Goal: Information Seeking & Learning: Learn about a topic

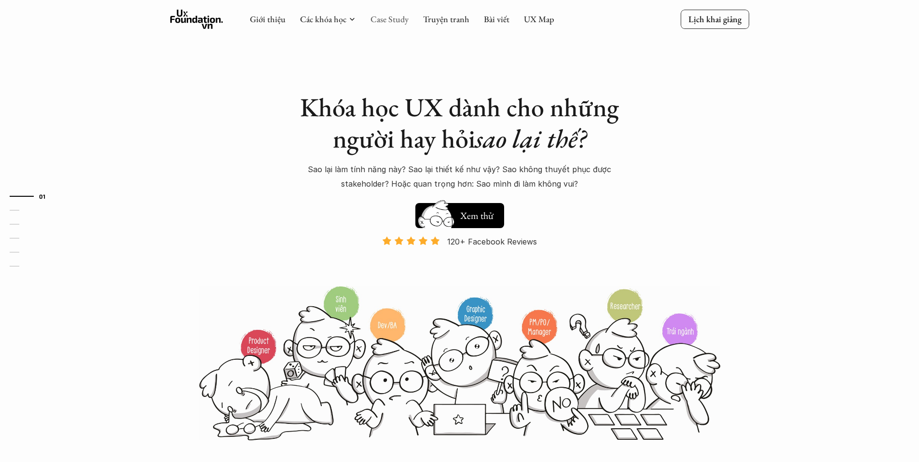
click at [388, 18] on link "Case Study" at bounding box center [390, 19] width 38 height 11
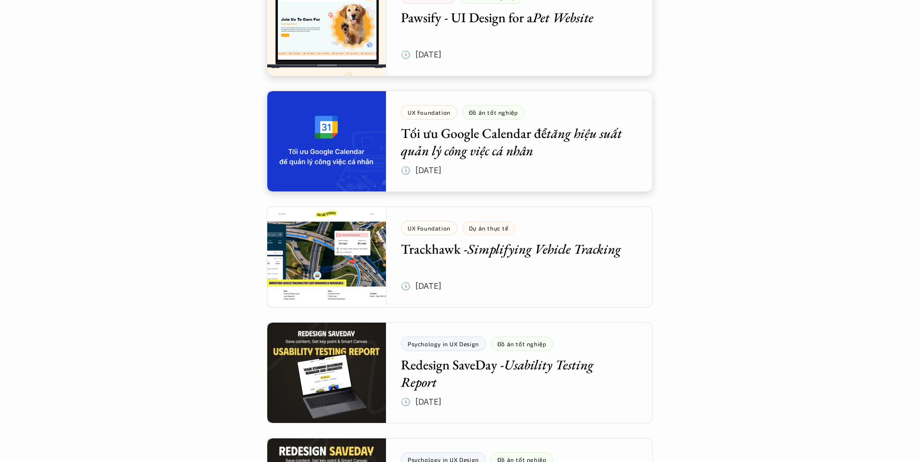
scroll to position [597, 0]
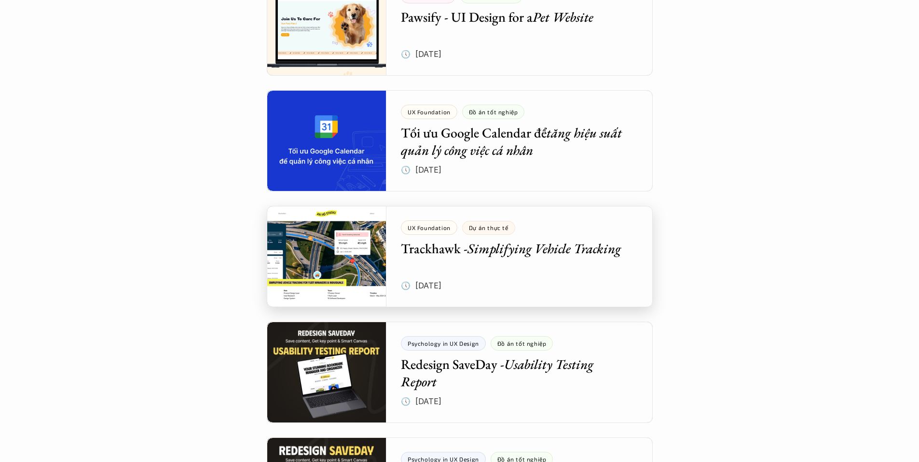
click at [495, 279] on div at bounding box center [460, 256] width 386 height 101
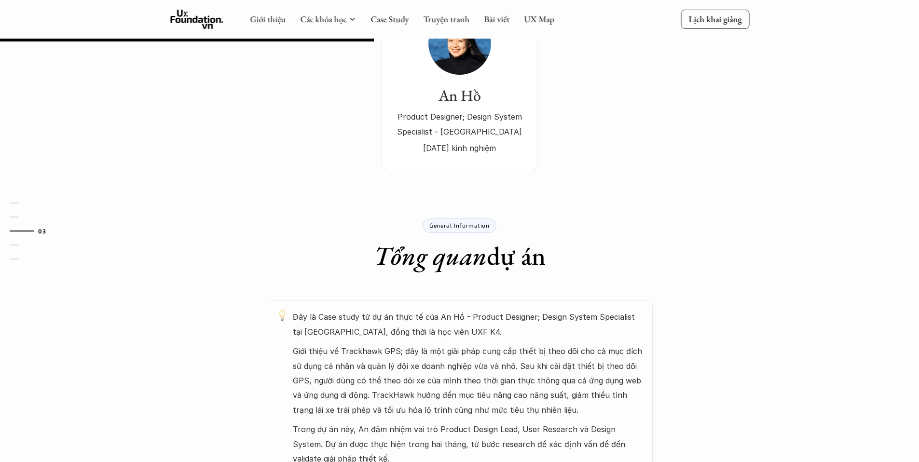
scroll to position [246, 0]
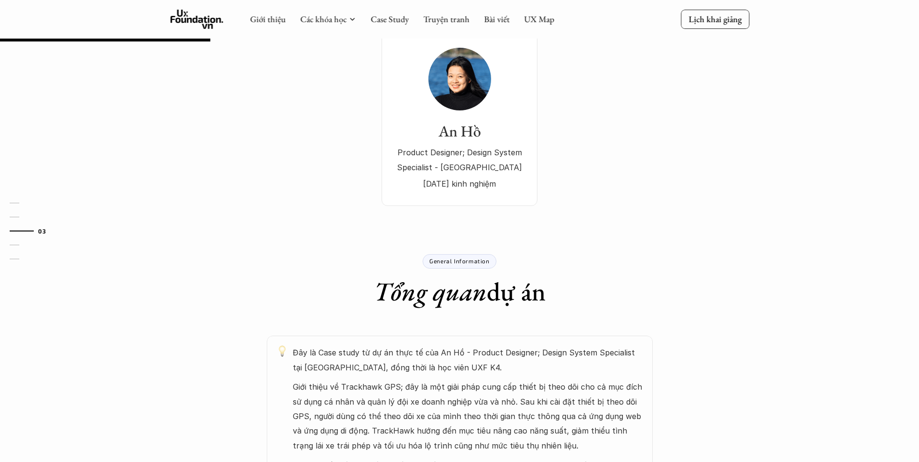
click at [462, 258] on p "General Information" at bounding box center [459, 261] width 60 height 7
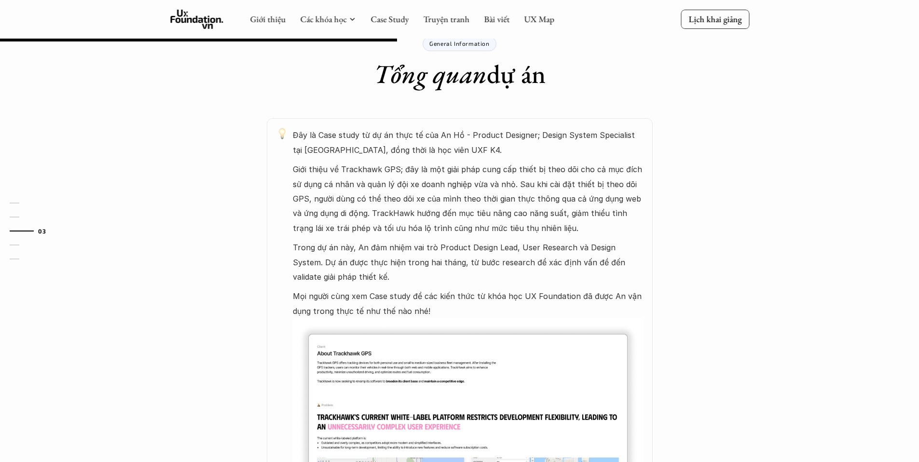
click at [479, 171] on p "Giới thiệu về Trackhawk GPS; đây là một giải pháp cung cấp thiết bị theo dõi ch…" at bounding box center [468, 198] width 350 height 73
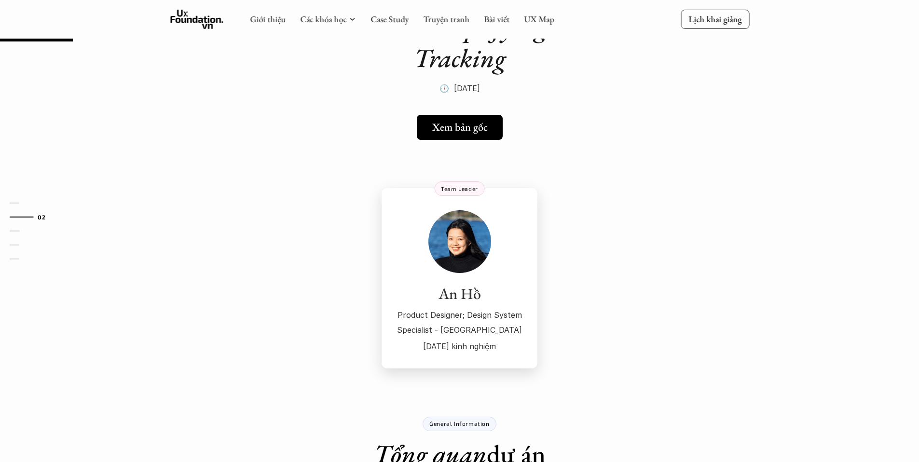
scroll to position [83, 0]
click at [478, 132] on h5 "Xem bản gốc" at bounding box center [456, 128] width 55 height 13
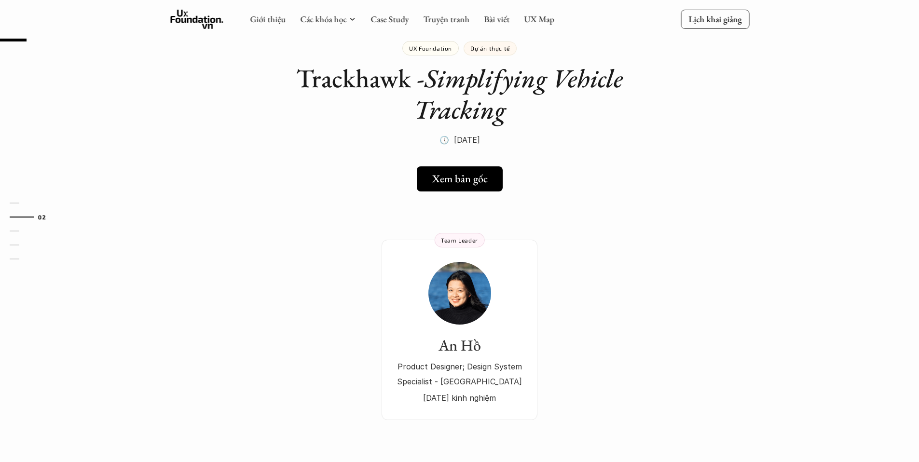
scroll to position [31, 0]
click at [389, 18] on link "Case Study" at bounding box center [390, 19] width 38 height 11
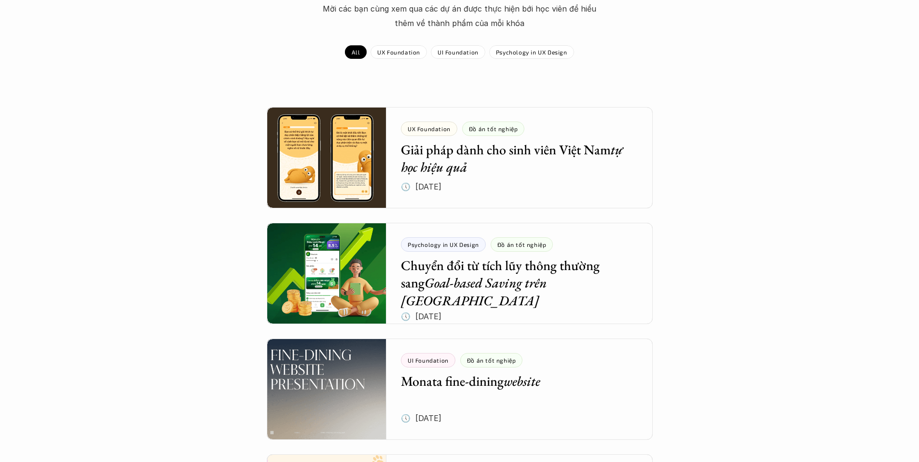
scroll to position [117, 0]
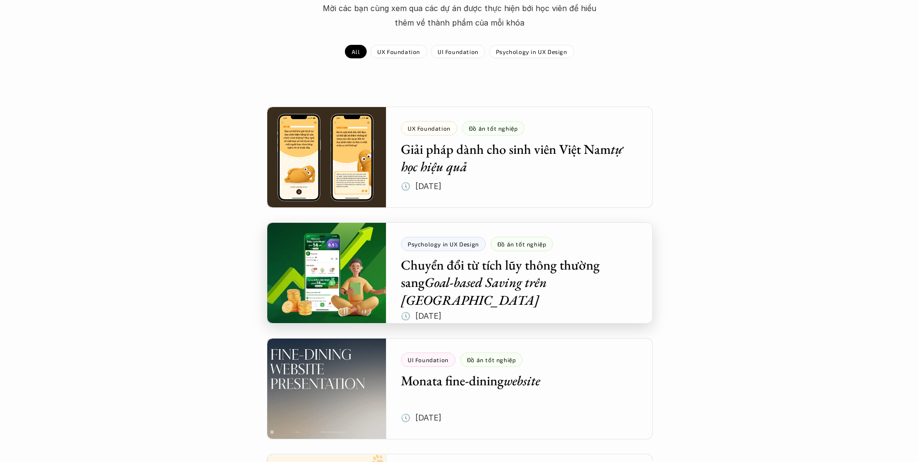
click at [607, 298] on div at bounding box center [460, 272] width 386 height 101
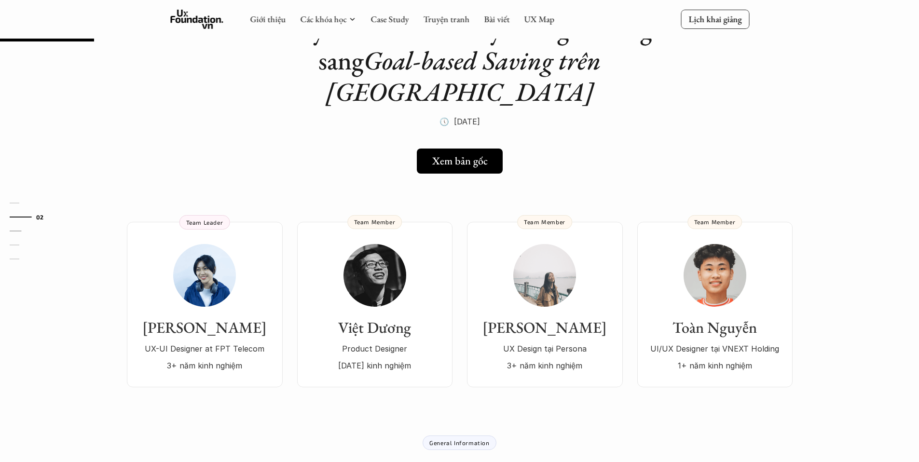
scroll to position [57, 0]
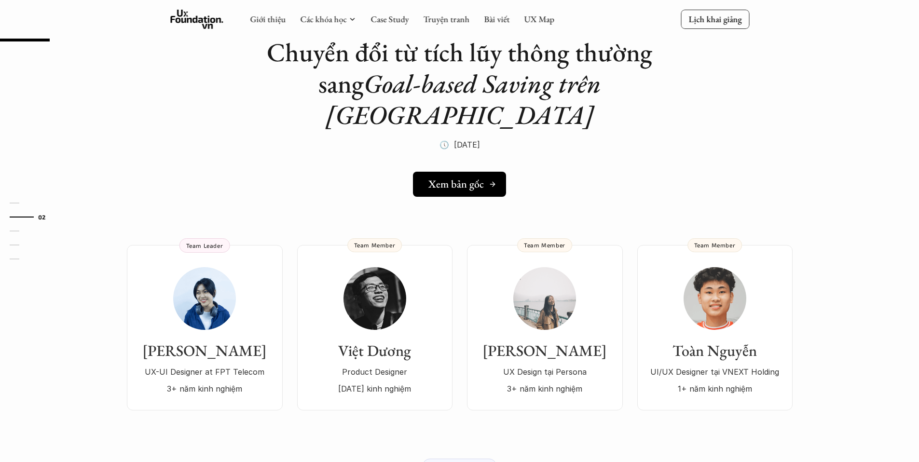
click at [463, 178] on h5 "Xem bản gốc" at bounding box center [456, 184] width 55 height 13
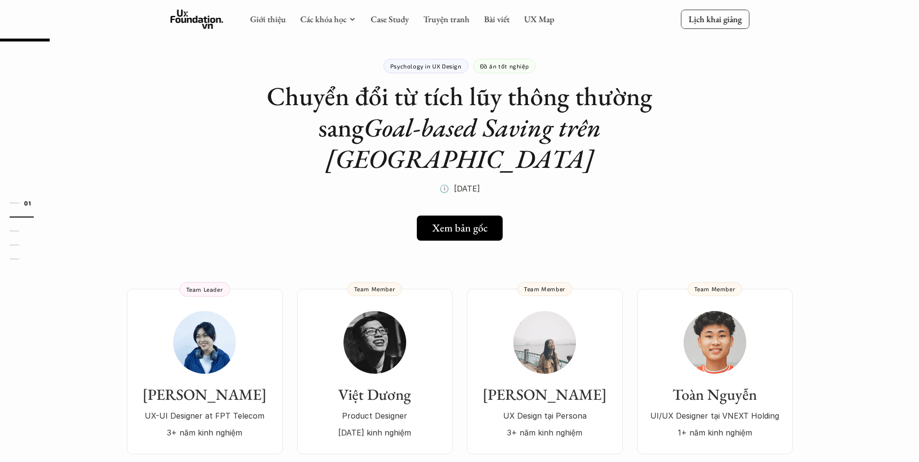
scroll to position [1, 0]
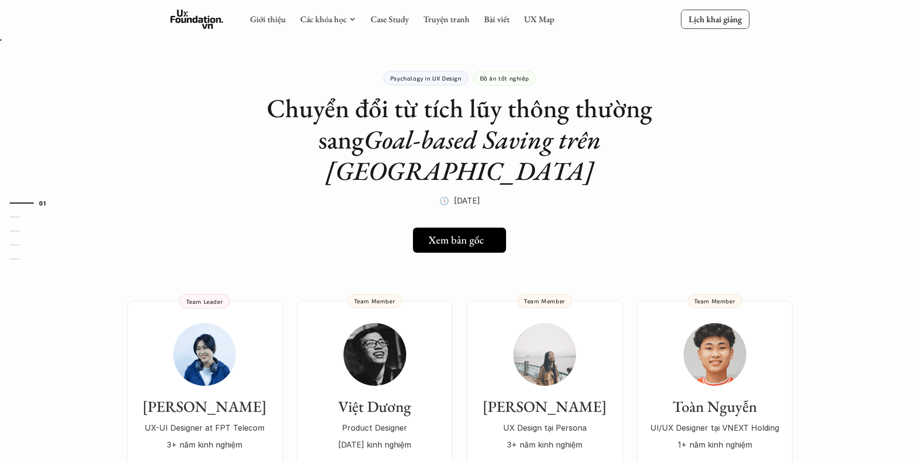
click at [457, 228] on link "Xem bản gốc" at bounding box center [459, 240] width 93 height 25
click at [390, 21] on link "Case Study" at bounding box center [390, 19] width 38 height 11
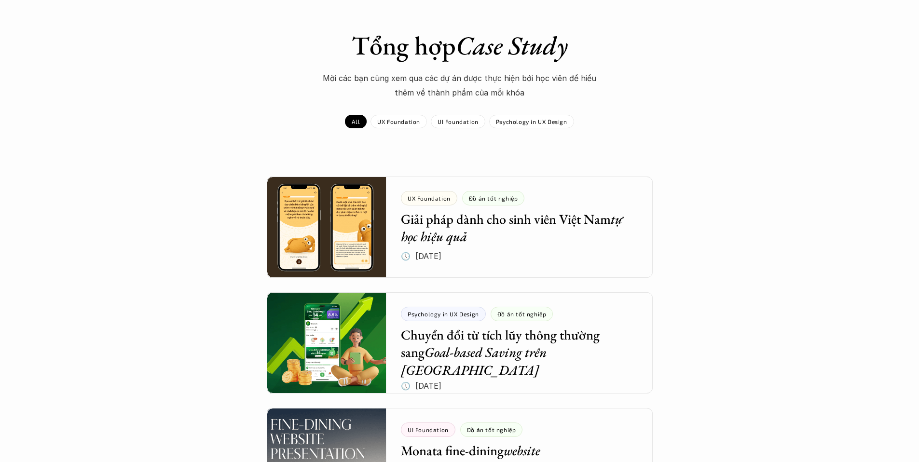
scroll to position [88, 0]
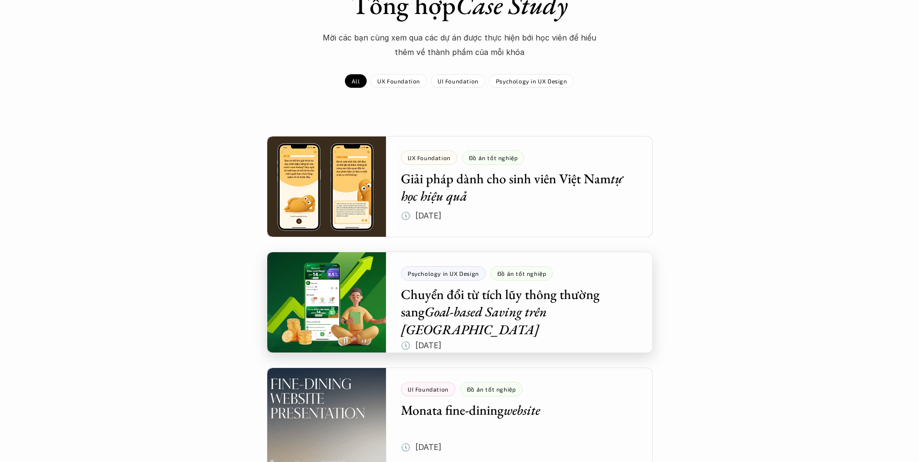
click at [588, 265] on div at bounding box center [460, 302] width 386 height 101
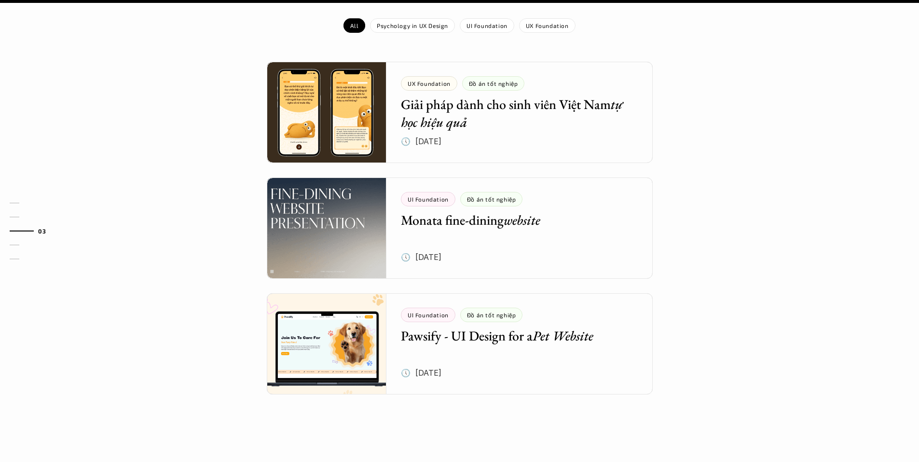
scroll to position [1133, 0]
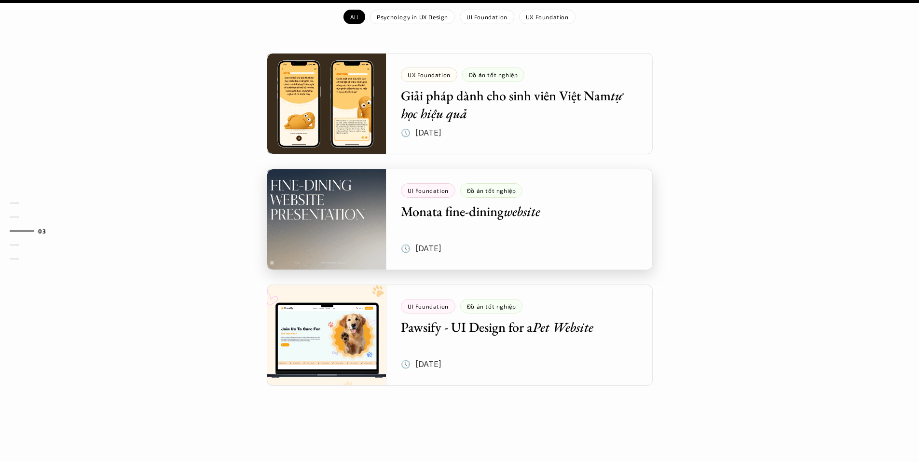
click at [559, 171] on div at bounding box center [460, 219] width 386 height 101
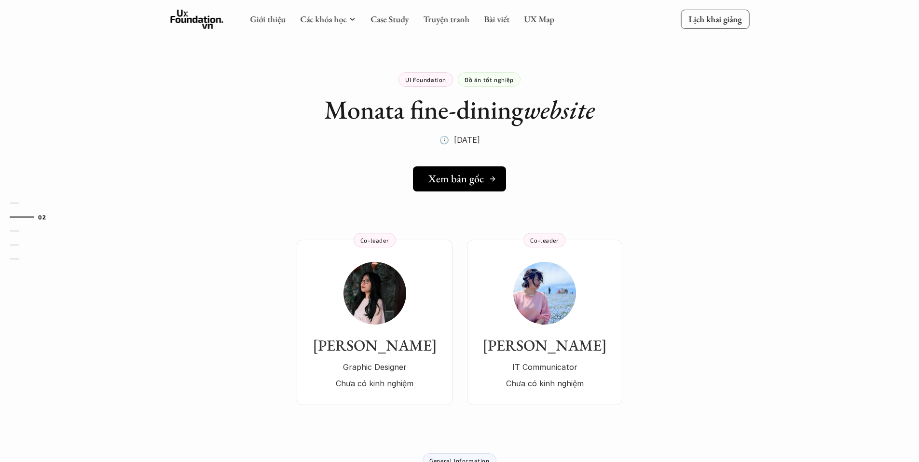
click at [482, 178] on h5 "Xem bản gốc" at bounding box center [456, 179] width 55 height 13
click at [387, 23] on link "Case Study" at bounding box center [390, 19] width 38 height 11
